Goal: Task Accomplishment & Management: Use online tool/utility

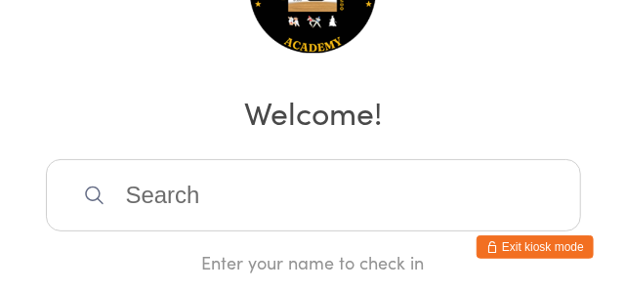
click at [229, 195] on input "search" at bounding box center [313, 195] width 535 height 72
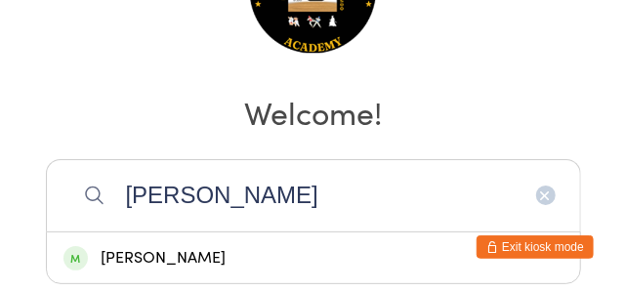
type input "[PERSON_NAME]"
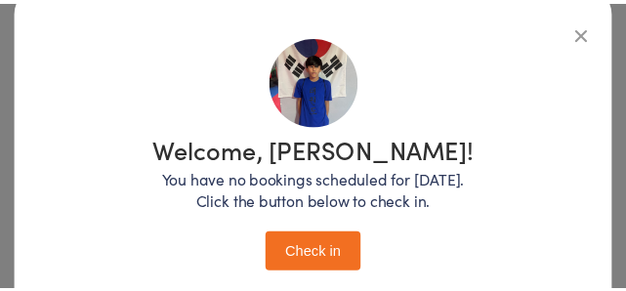
scroll to position [147, 0]
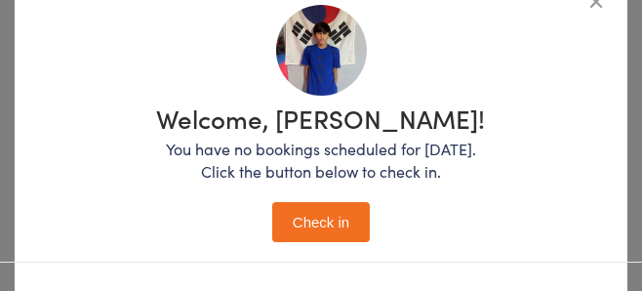
click at [325, 232] on button "Check in" at bounding box center [321, 222] width 98 height 40
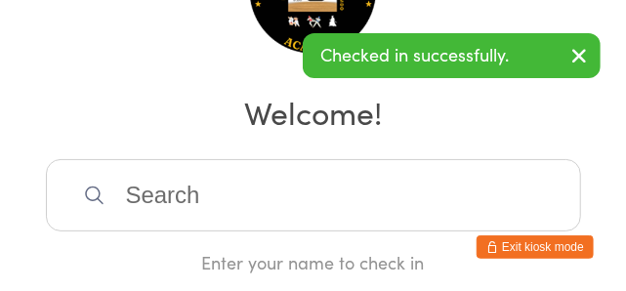
click at [356, 192] on input "search" at bounding box center [313, 195] width 535 height 72
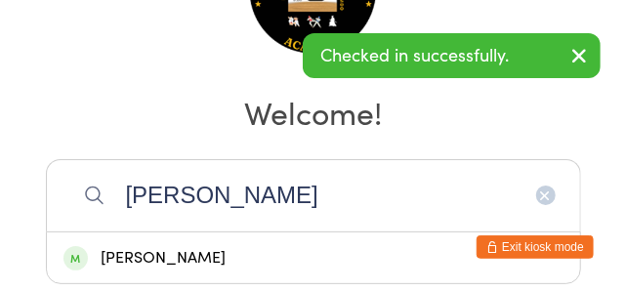
type input "[PERSON_NAME]"
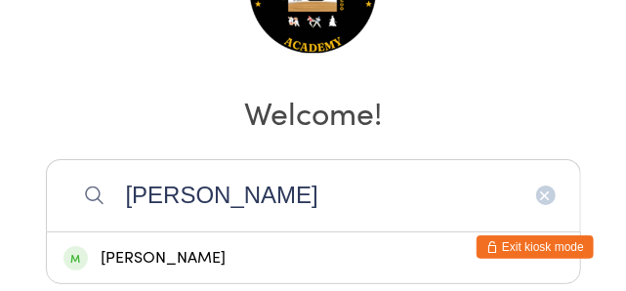
click at [227, 260] on div "[PERSON_NAME]" at bounding box center [313, 258] width 500 height 26
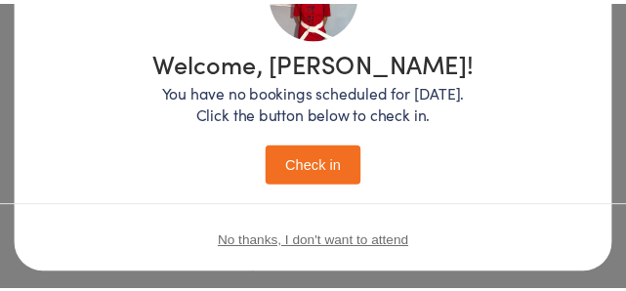
scroll to position [252, 0]
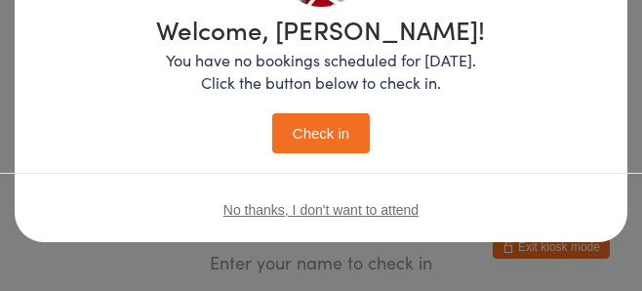
click at [340, 119] on button "Check in" at bounding box center [321, 133] width 98 height 40
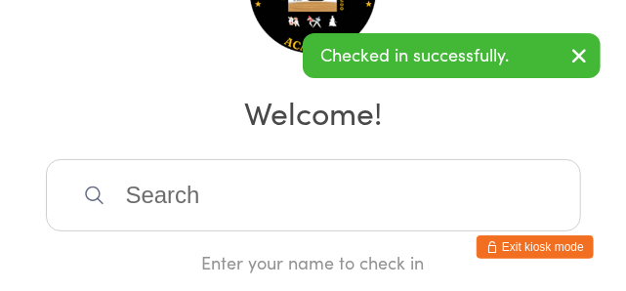
click at [158, 189] on input "search" at bounding box center [313, 195] width 535 height 72
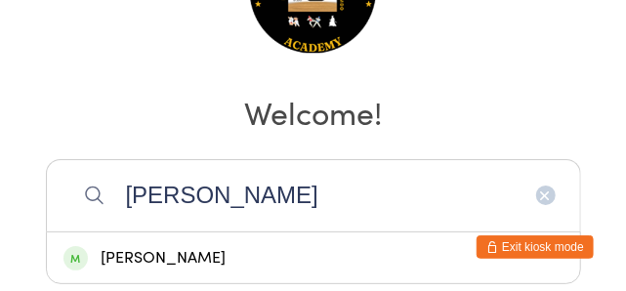
type input "[PERSON_NAME]"
click at [315, 252] on div "[PERSON_NAME]" at bounding box center [313, 258] width 500 height 26
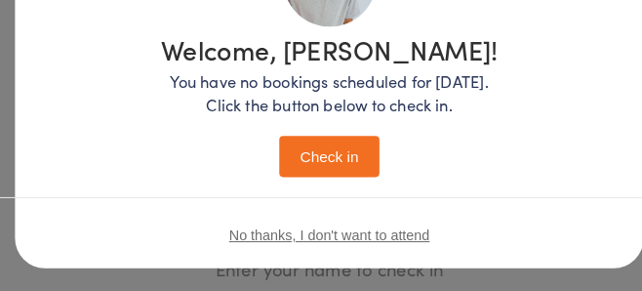
scroll to position [229, 0]
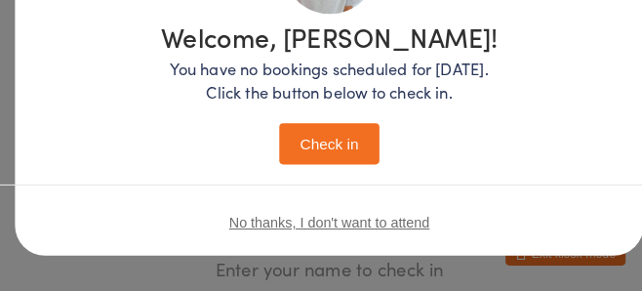
click at [380, 62] on p "You have no bookings scheduled for [DATE]. Click the button below to check in." at bounding box center [321, 78] width 329 height 45
click at [145, 64] on div "Welcome, [PERSON_NAME]! You have no bookings scheduled for [DATE]. Click the bu…" at bounding box center [321, 41] width 574 height 237
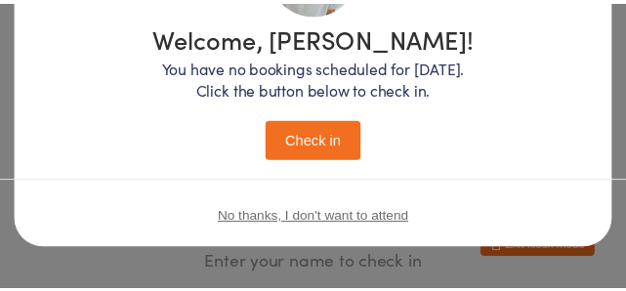
scroll to position [252, 0]
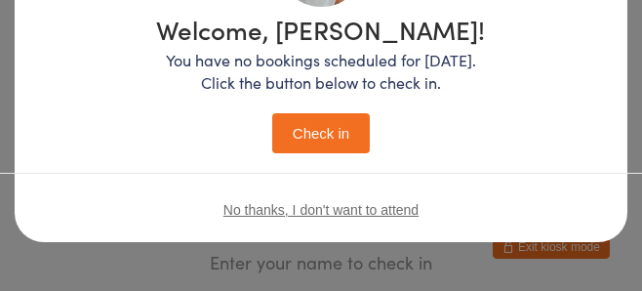
click at [314, 115] on button "Check in" at bounding box center [321, 133] width 98 height 40
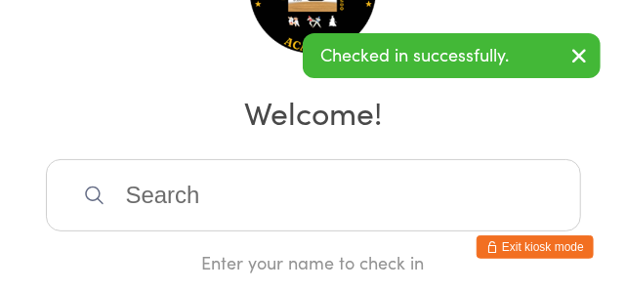
click at [395, 201] on input "search" at bounding box center [313, 195] width 535 height 72
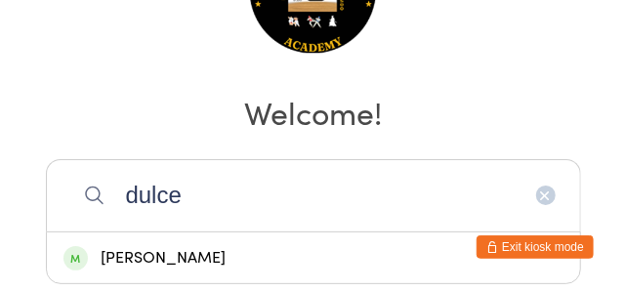
type input "dulce"
click at [384, 262] on div "[PERSON_NAME]" at bounding box center [313, 258] width 500 height 26
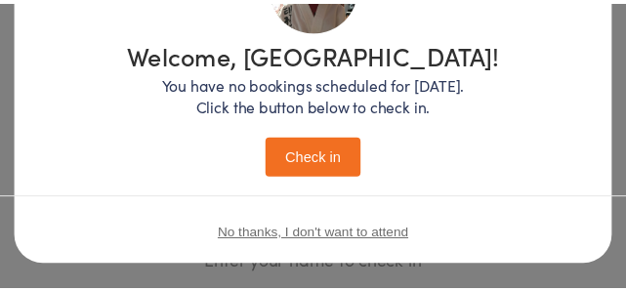
scroll to position [252, 0]
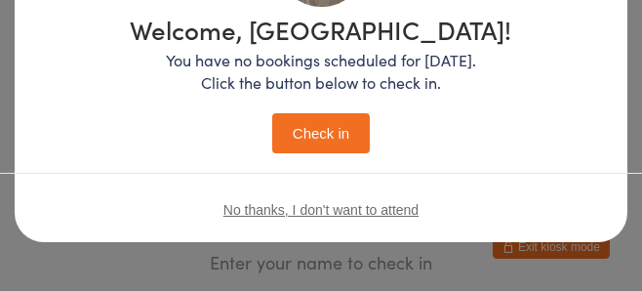
click at [315, 120] on button "Check in" at bounding box center [321, 133] width 98 height 40
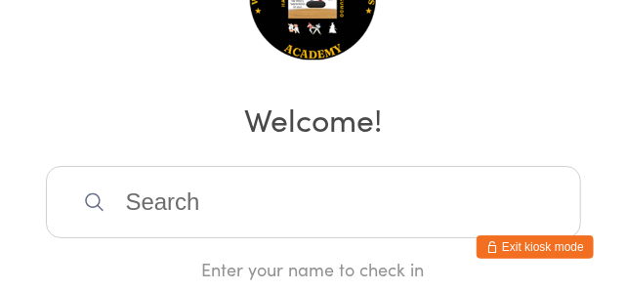
click at [395, 166] on input "search" at bounding box center [313, 202] width 535 height 72
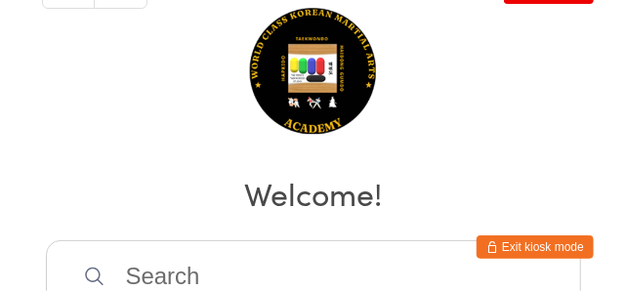
scroll to position [60, 0]
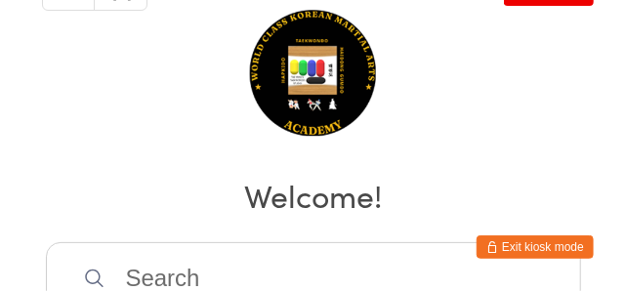
click at [498, 124] on div "Manual search Scanner input Check Out Welcome! Enter your name to check in" at bounding box center [313, 148] width 626 height 417
